Goal: Task Accomplishment & Management: Complete application form

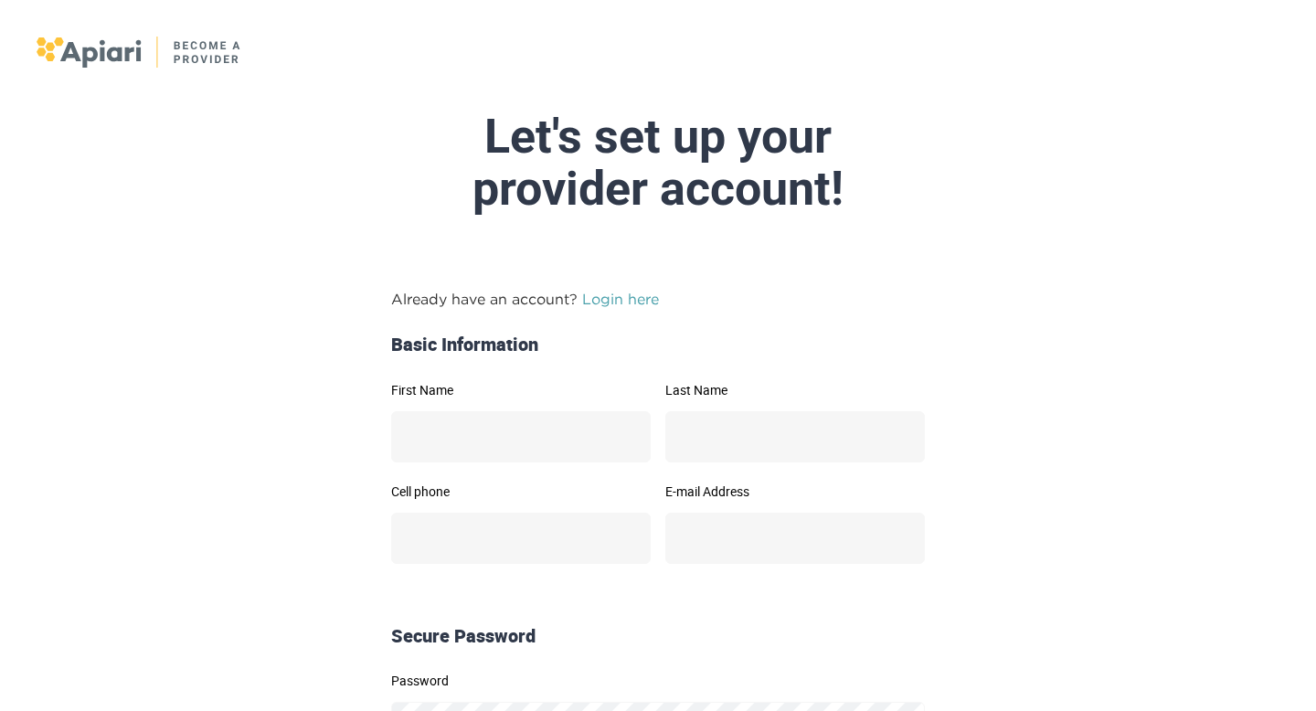
click at [91, 76] on div at bounding box center [658, 54] width 1316 height 109
click at [91, 56] on img at bounding box center [140, 52] width 206 height 31
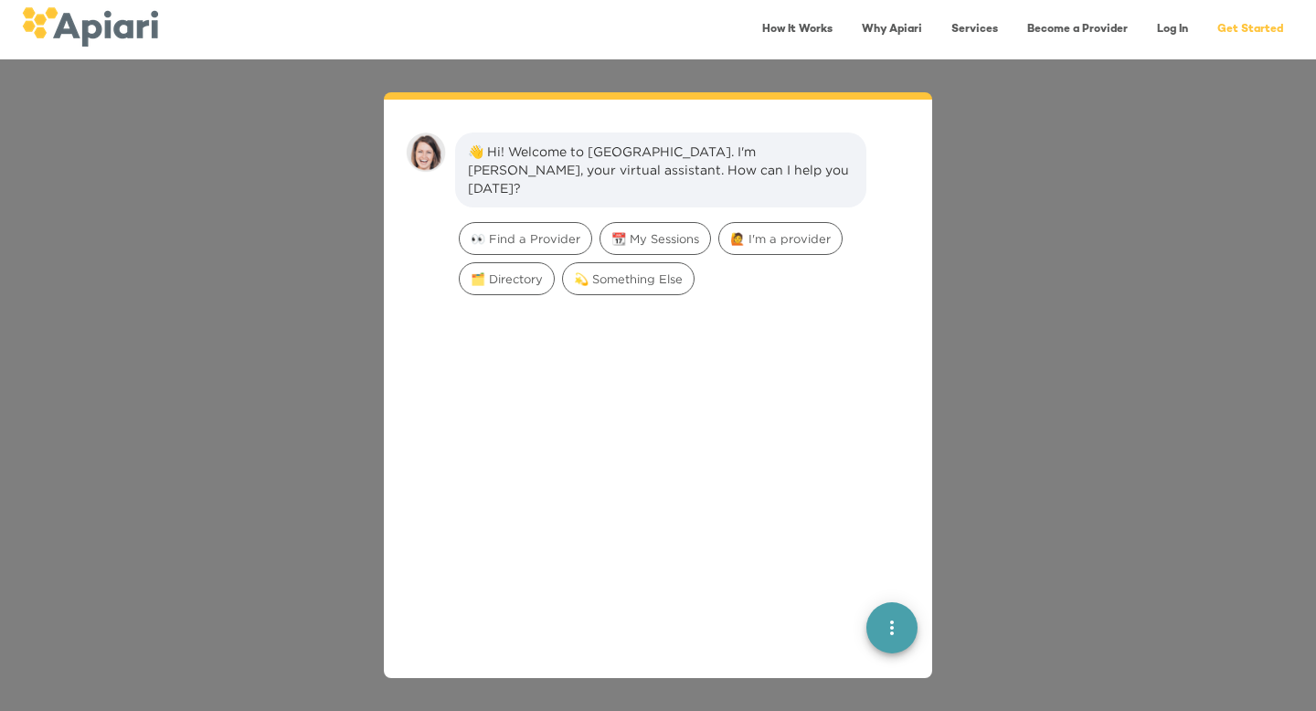
scroll to position [26, 0]
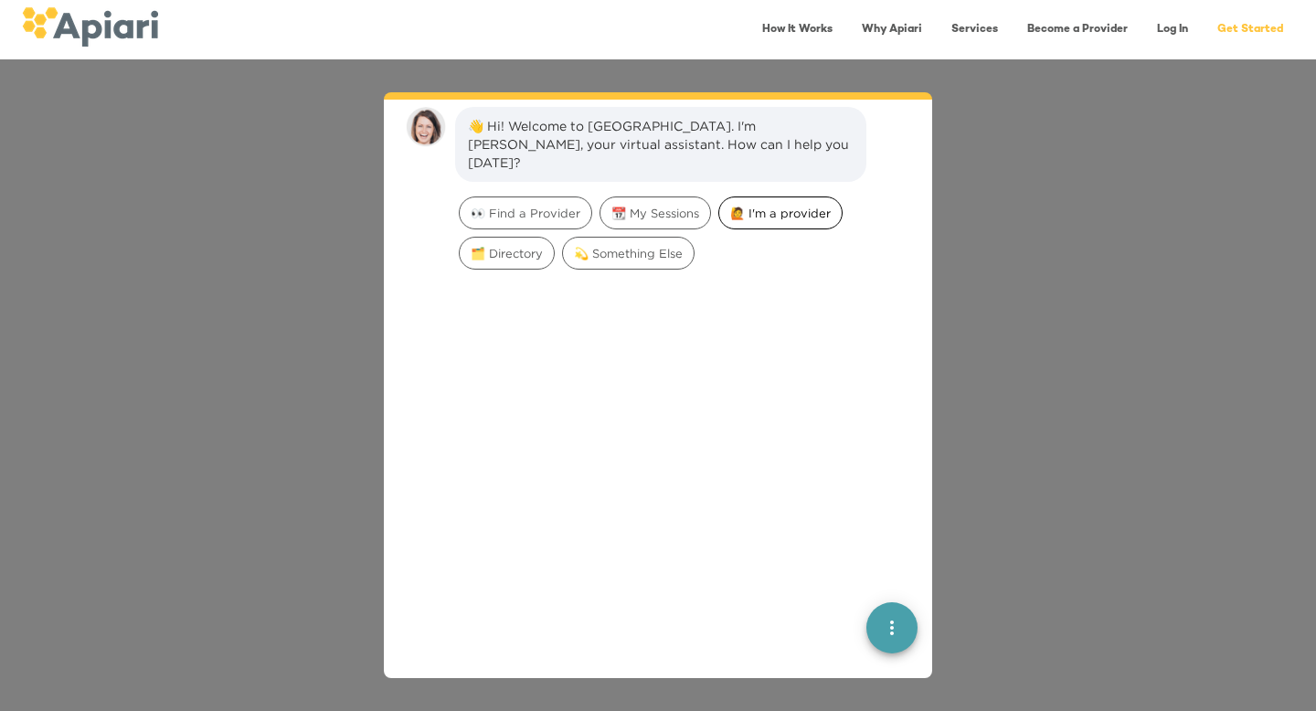
click at [747, 205] on span "🙋 I'm a provider" at bounding box center [780, 213] width 122 height 17
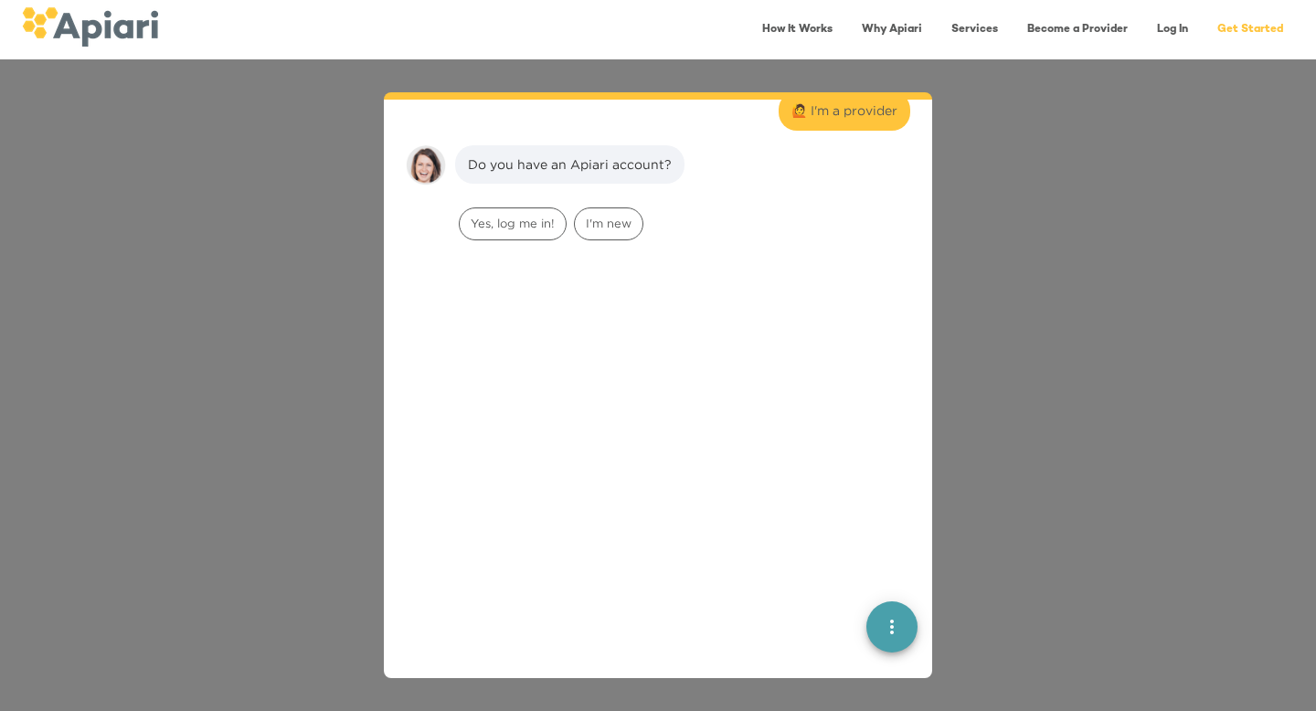
scroll to position [151, 0]
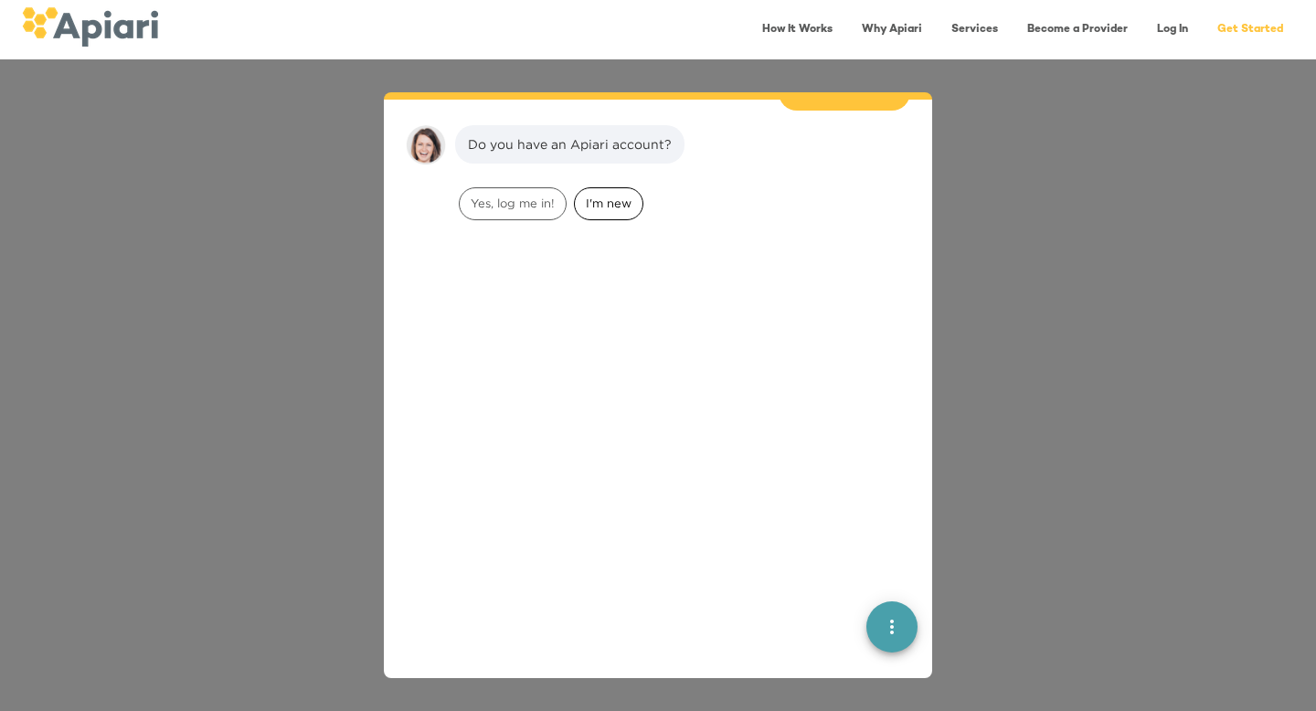
click at [600, 195] on span "I'm new" at bounding box center [609, 203] width 68 height 17
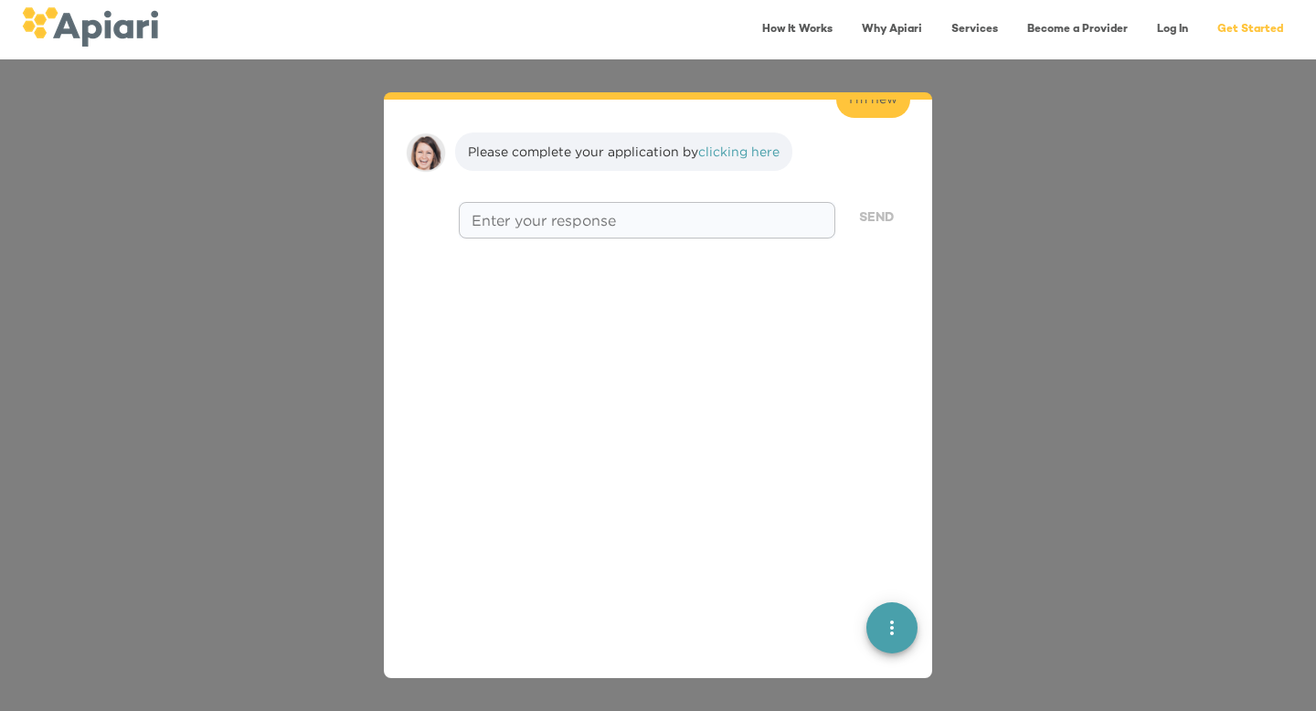
scroll to position [266, 0]
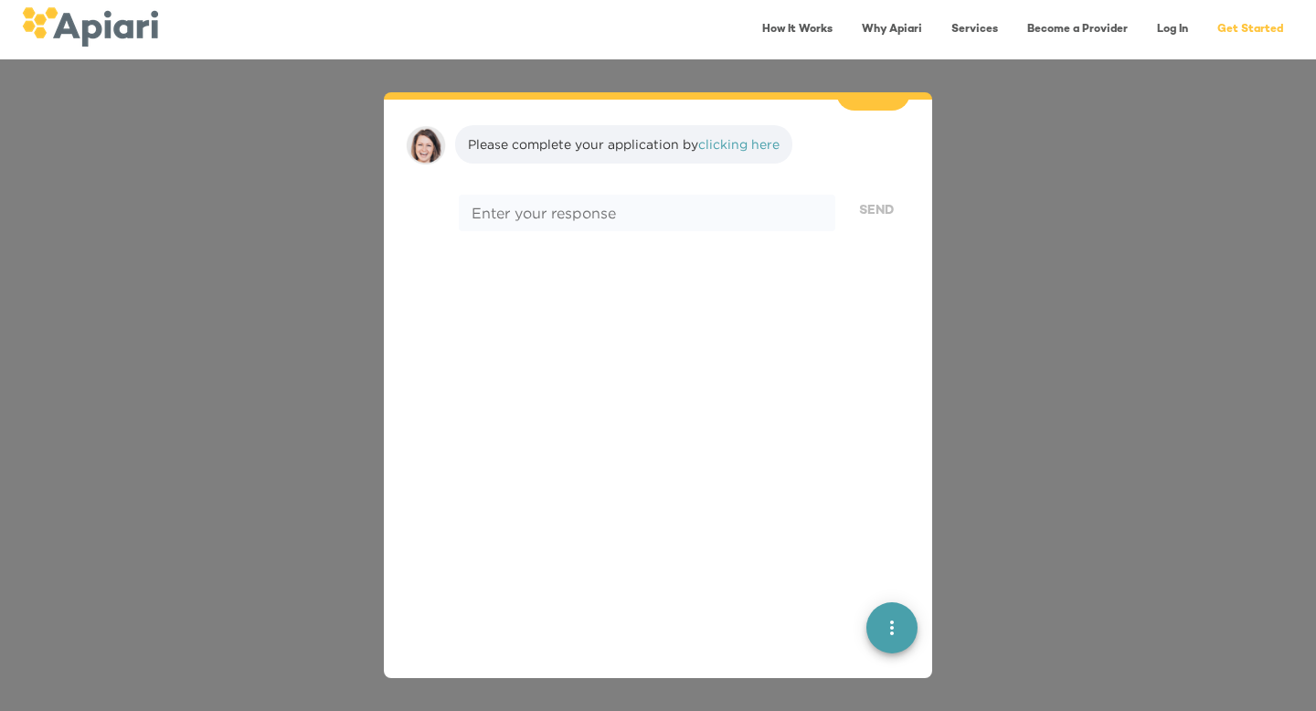
click at [989, 33] on link "Services" at bounding box center [974, 29] width 69 height 37
